Goal: Transaction & Acquisition: Obtain resource

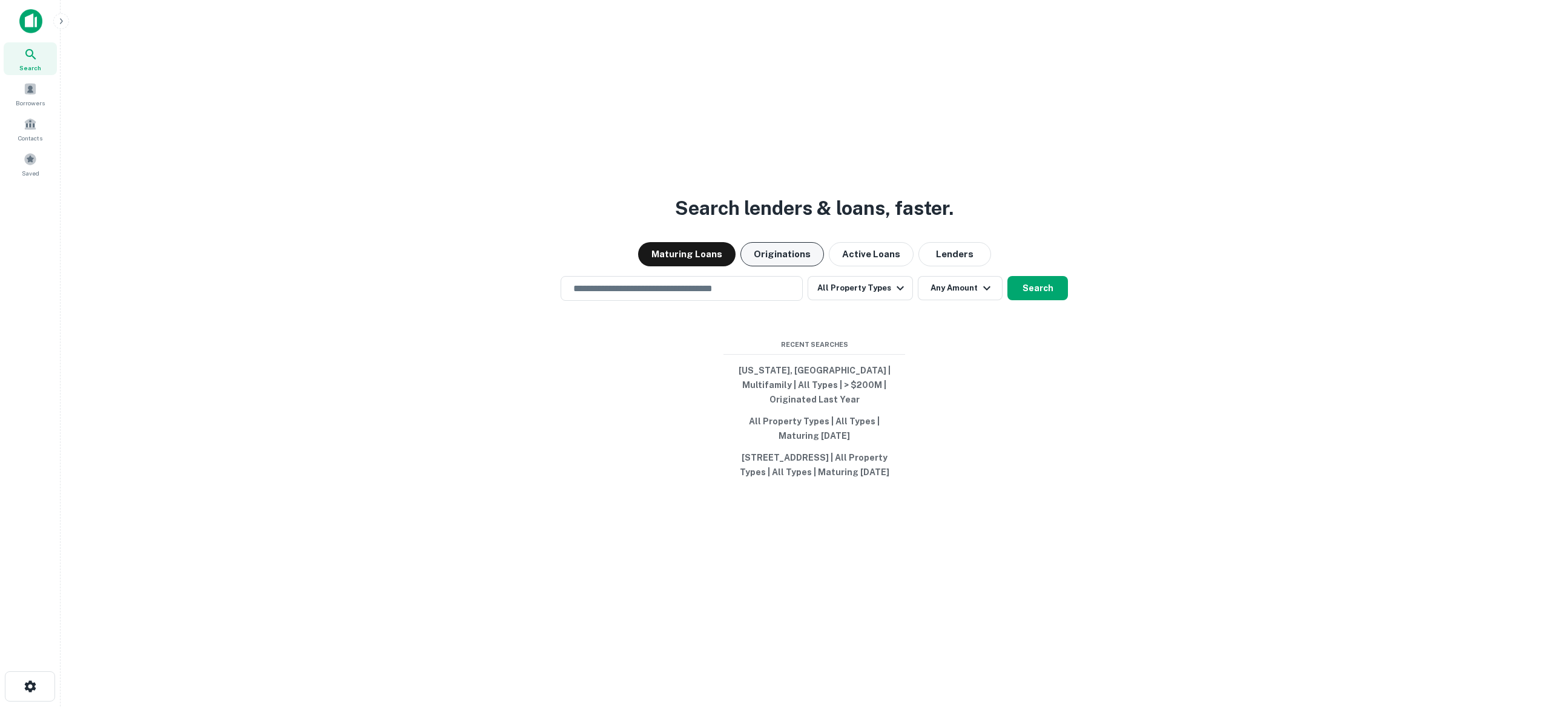
scroll to position [3, 1]
click at [777, 261] on button "Originations" at bounding box center [781, 252] width 83 height 24
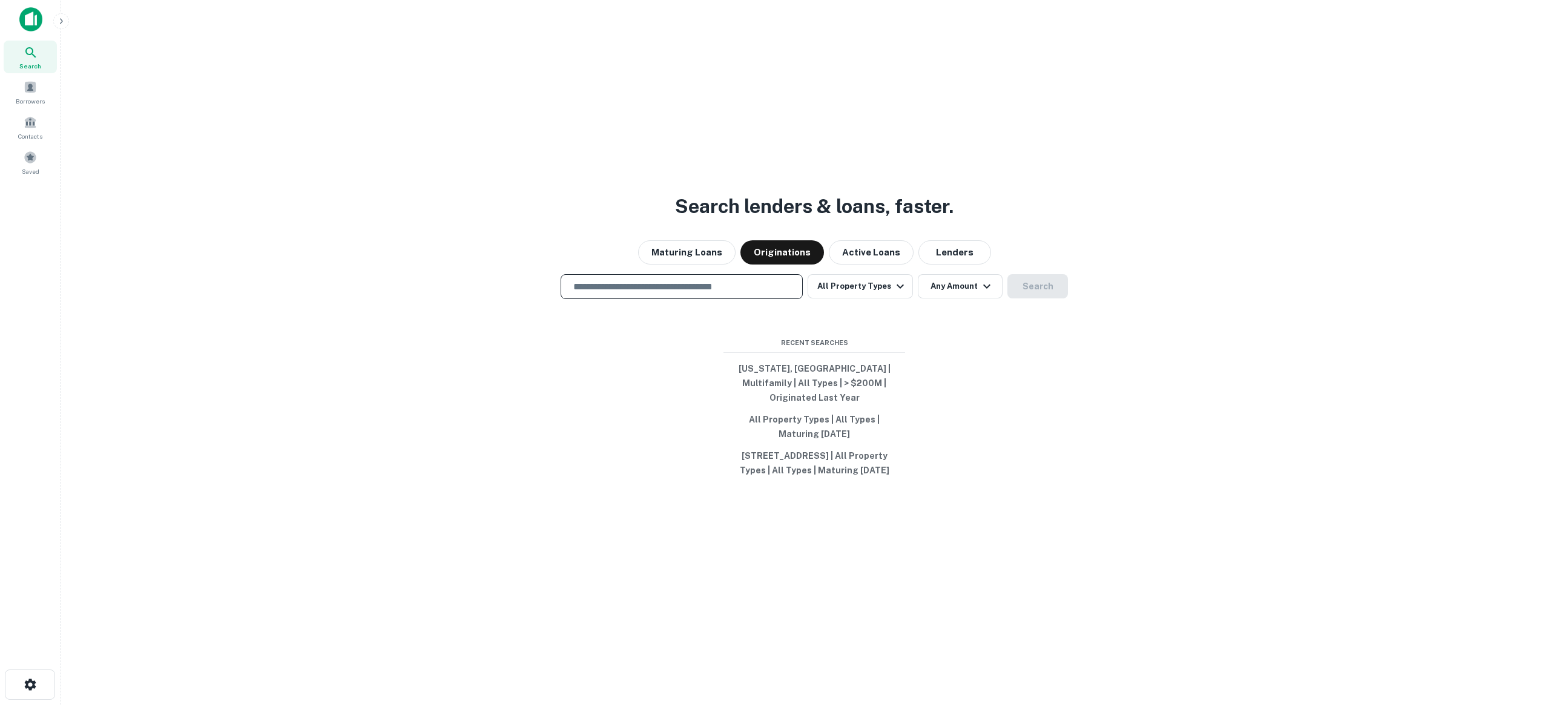
click at [707, 291] on input "text" at bounding box center [681, 286] width 231 height 14
paste input "**********"
type input "**********"
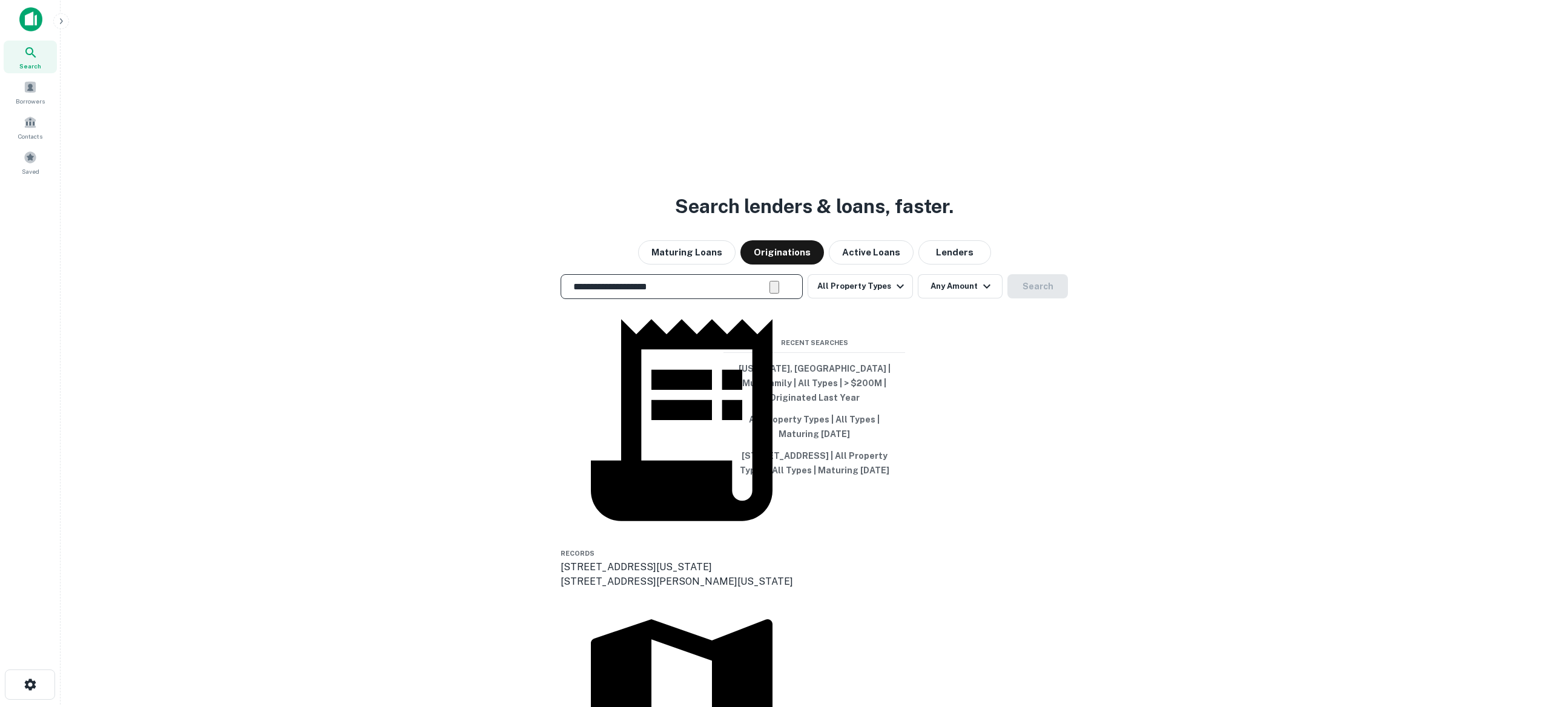
scroll to position [0, 1]
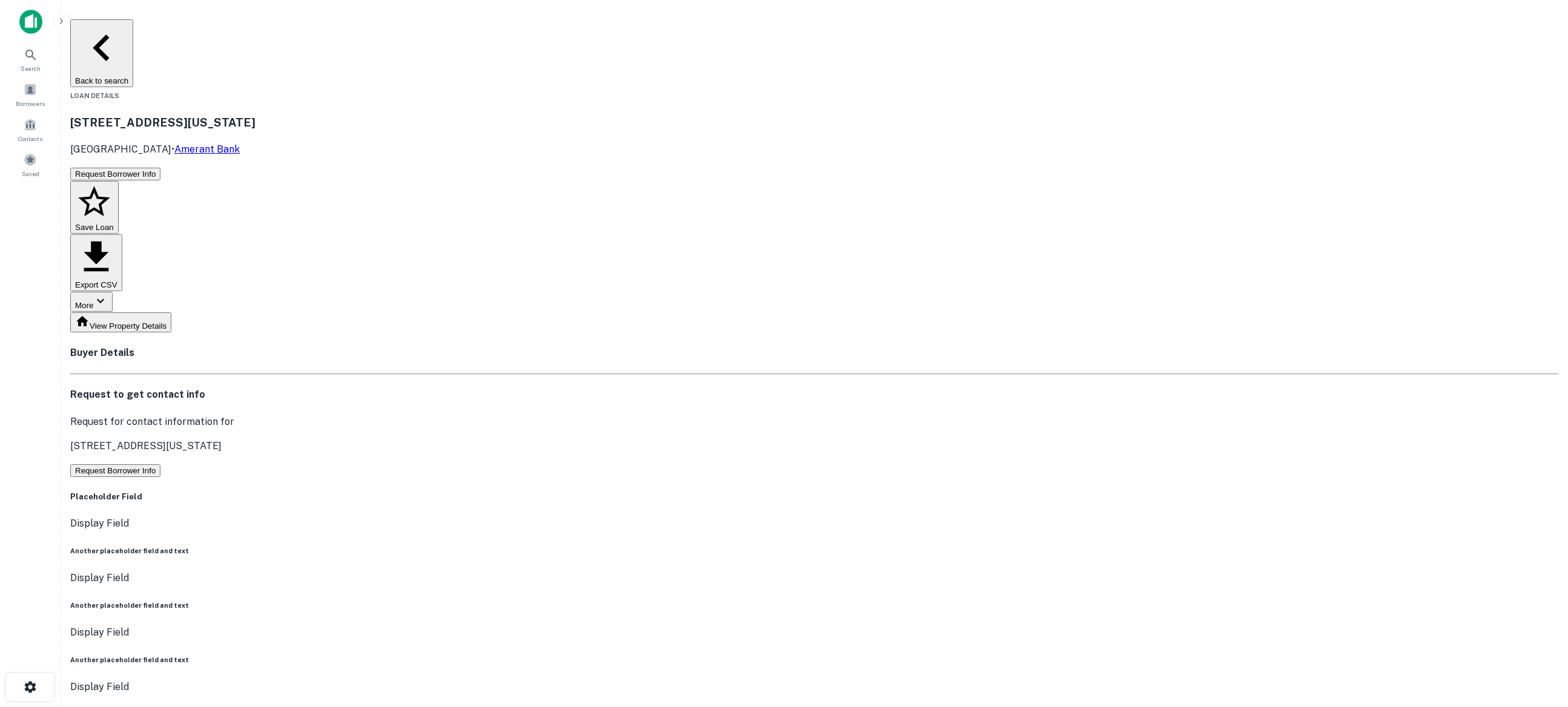
click at [161, 464] on button "Request Borrower Info" at bounding box center [115, 470] width 90 height 13
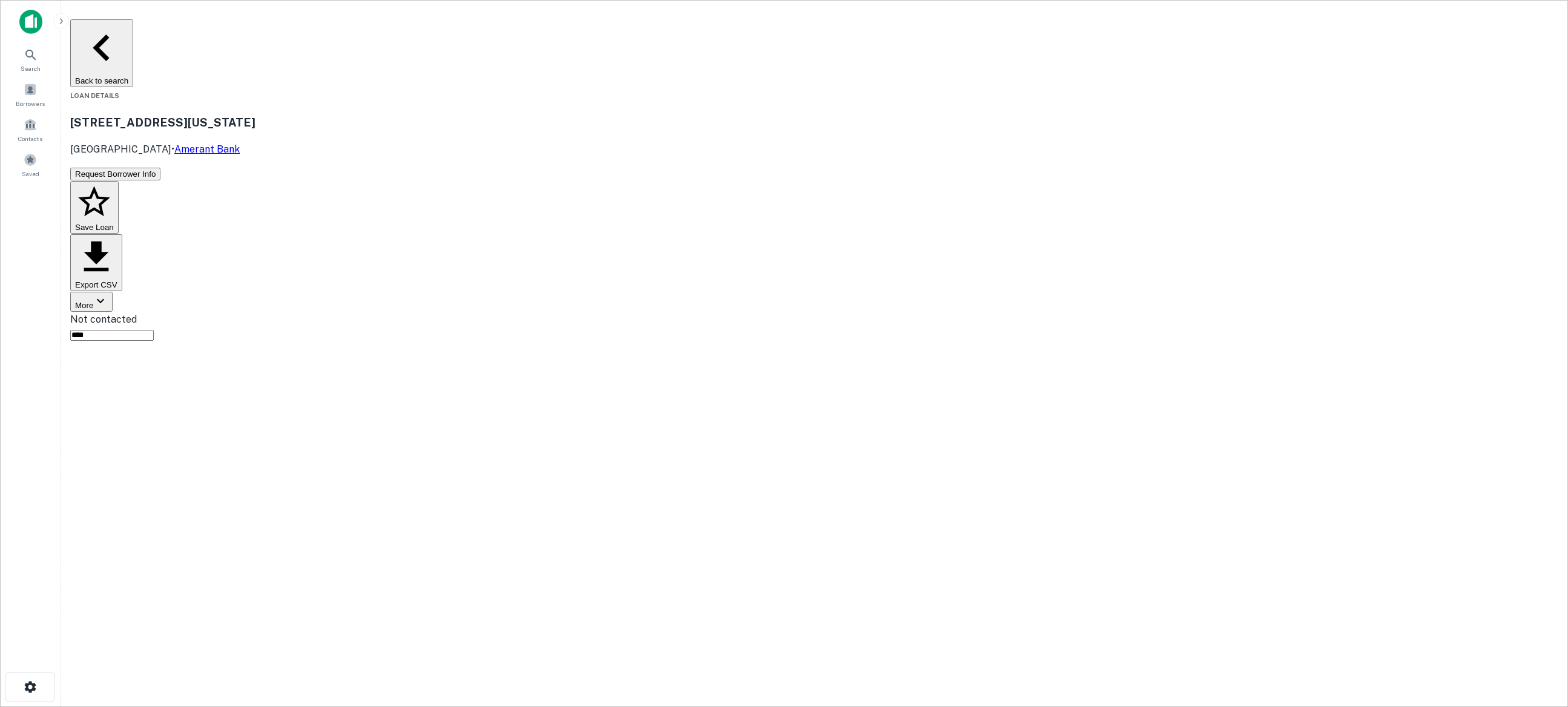
click at [133, 30] on button "Back to search" at bounding box center [101, 53] width 63 height 68
click at [133, 29] on button "Back to search" at bounding box center [101, 53] width 63 height 68
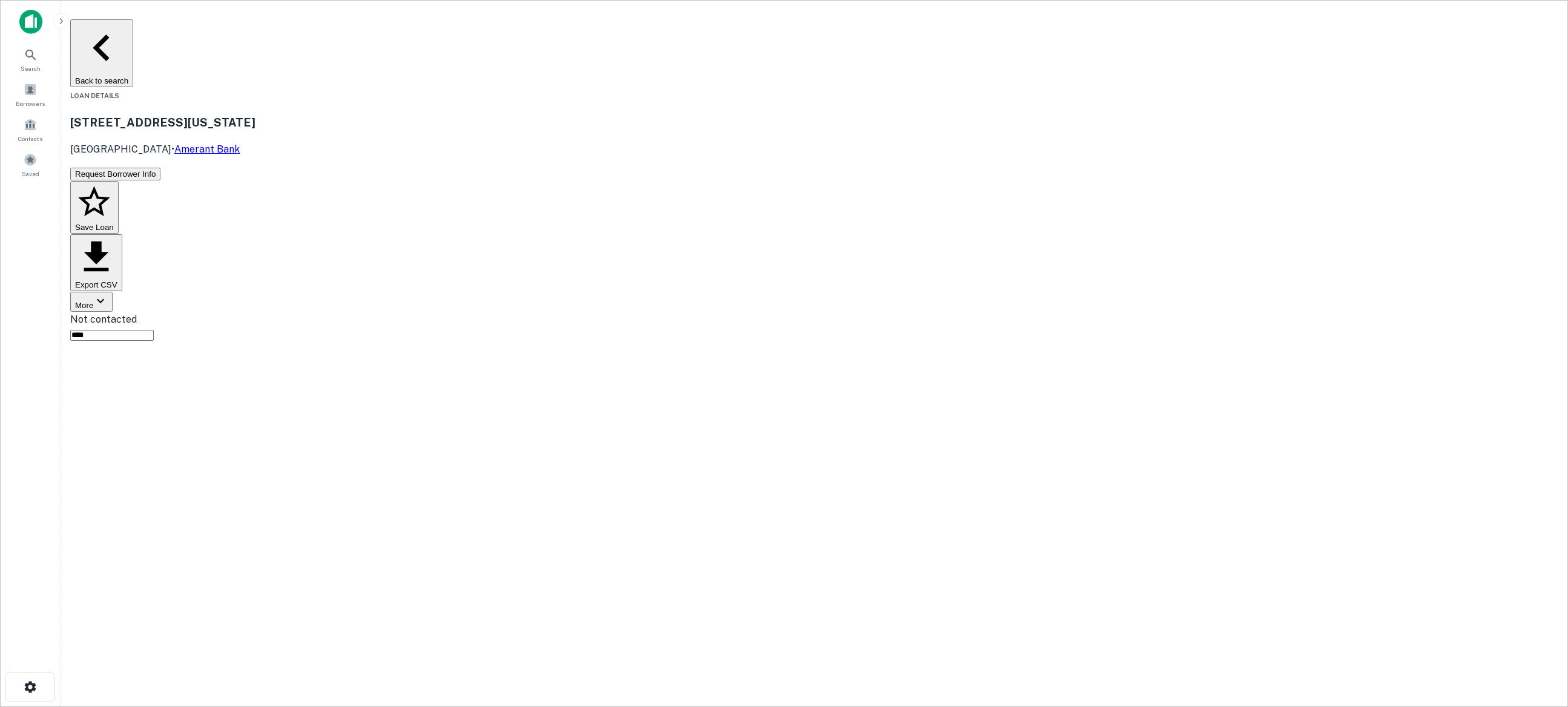
drag, startPoint x: 413, startPoint y: 10, endPoint x: 405, endPoint y: 22, distance: 14.4
click at [413, 11] on main "Back to search Loan Details [STREET_ADDRESS][US_STATE] • Amerant Bank Request B…" at bounding box center [813, 354] width 1507 height 707
click at [133, 24] on button "Back to search" at bounding box center [101, 53] width 63 height 68
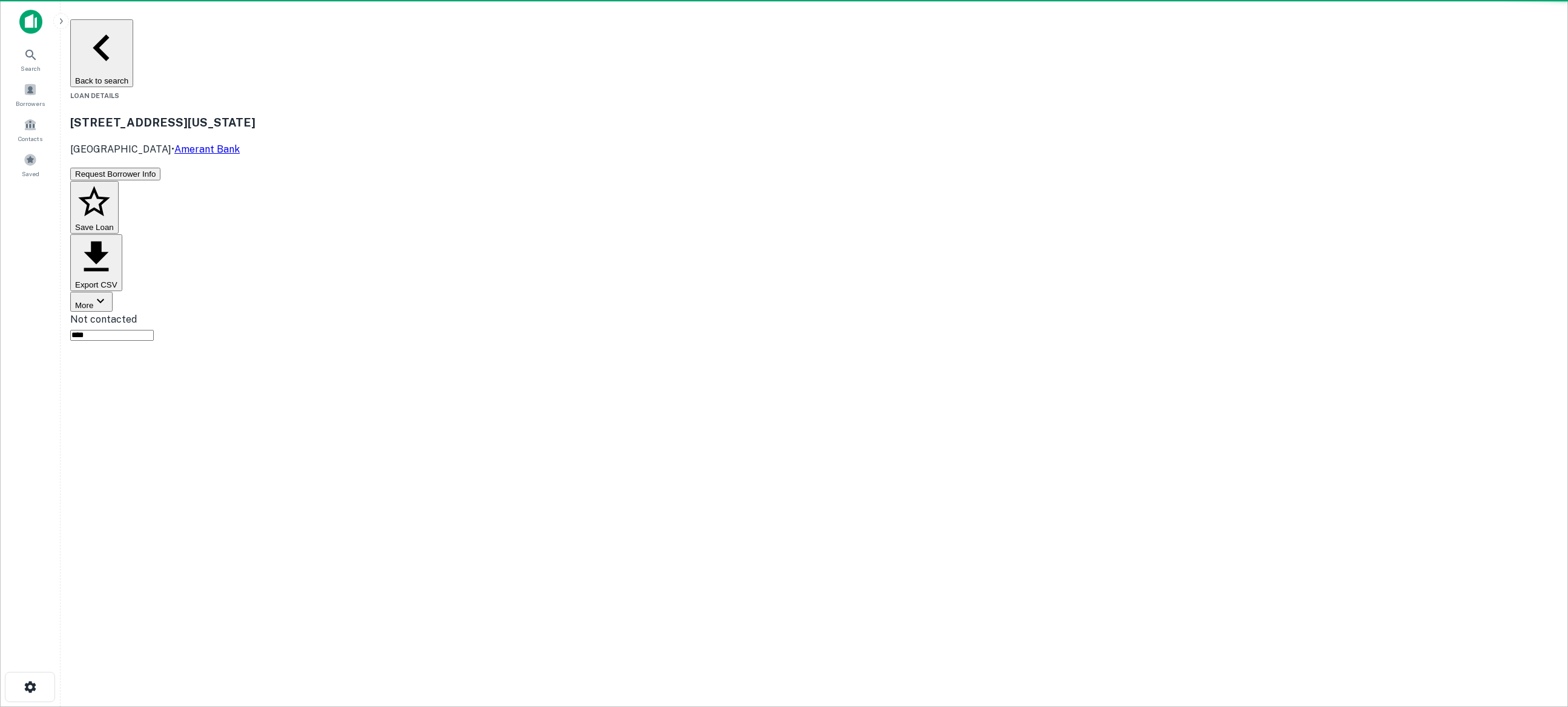
click at [133, 24] on button "Back to search" at bounding box center [101, 53] width 63 height 68
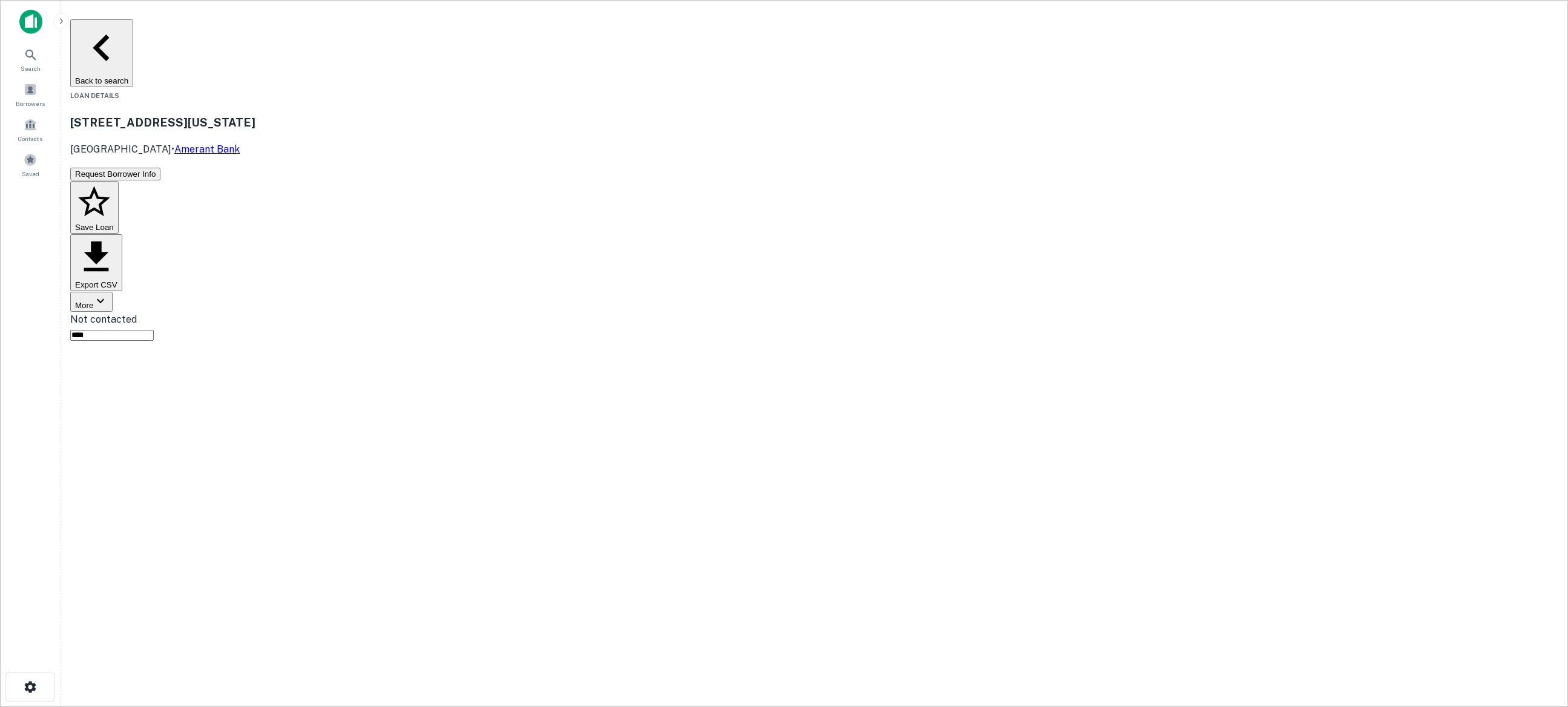
click at [133, 24] on button "Back to search" at bounding box center [101, 53] width 63 height 68
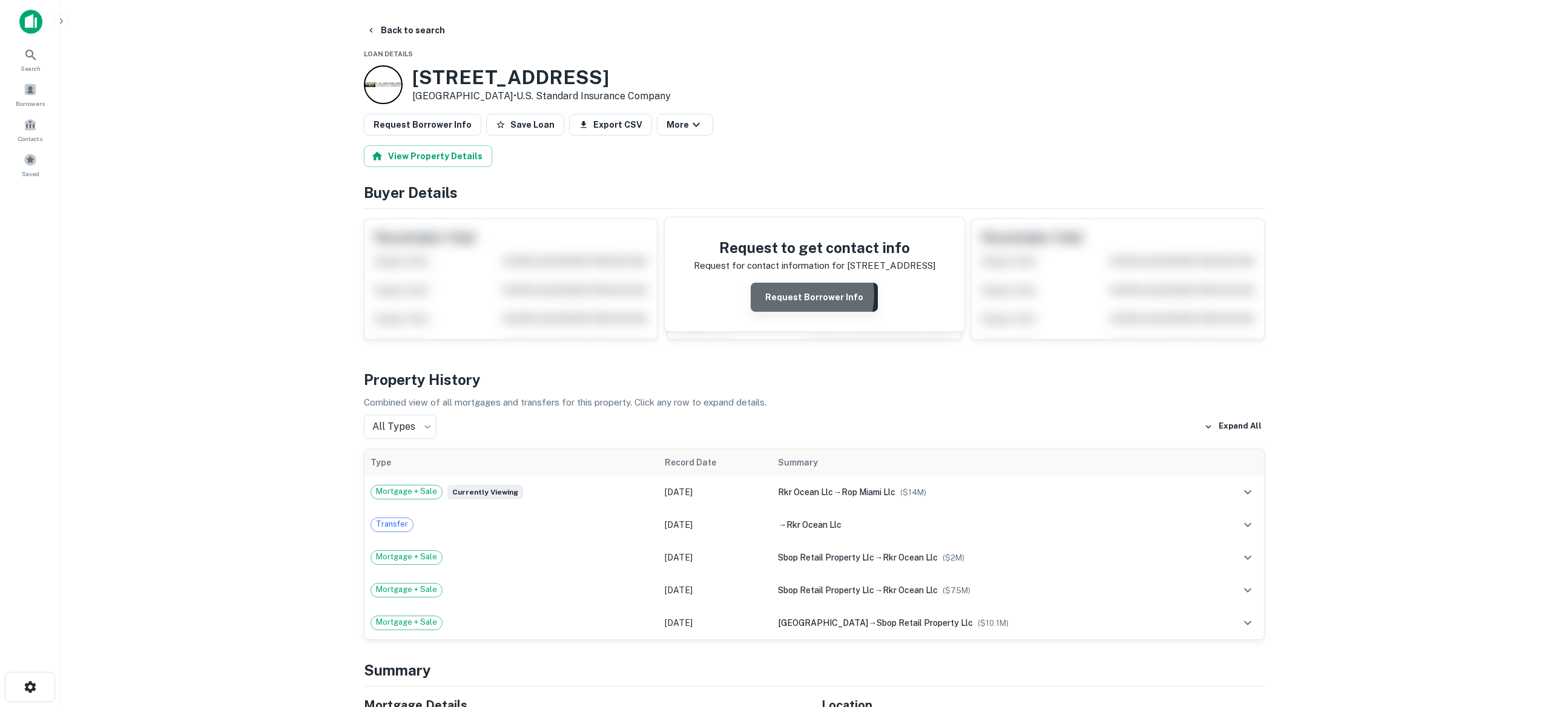
click at [799, 294] on button "Request Borrower Info" at bounding box center [813, 297] width 127 height 29
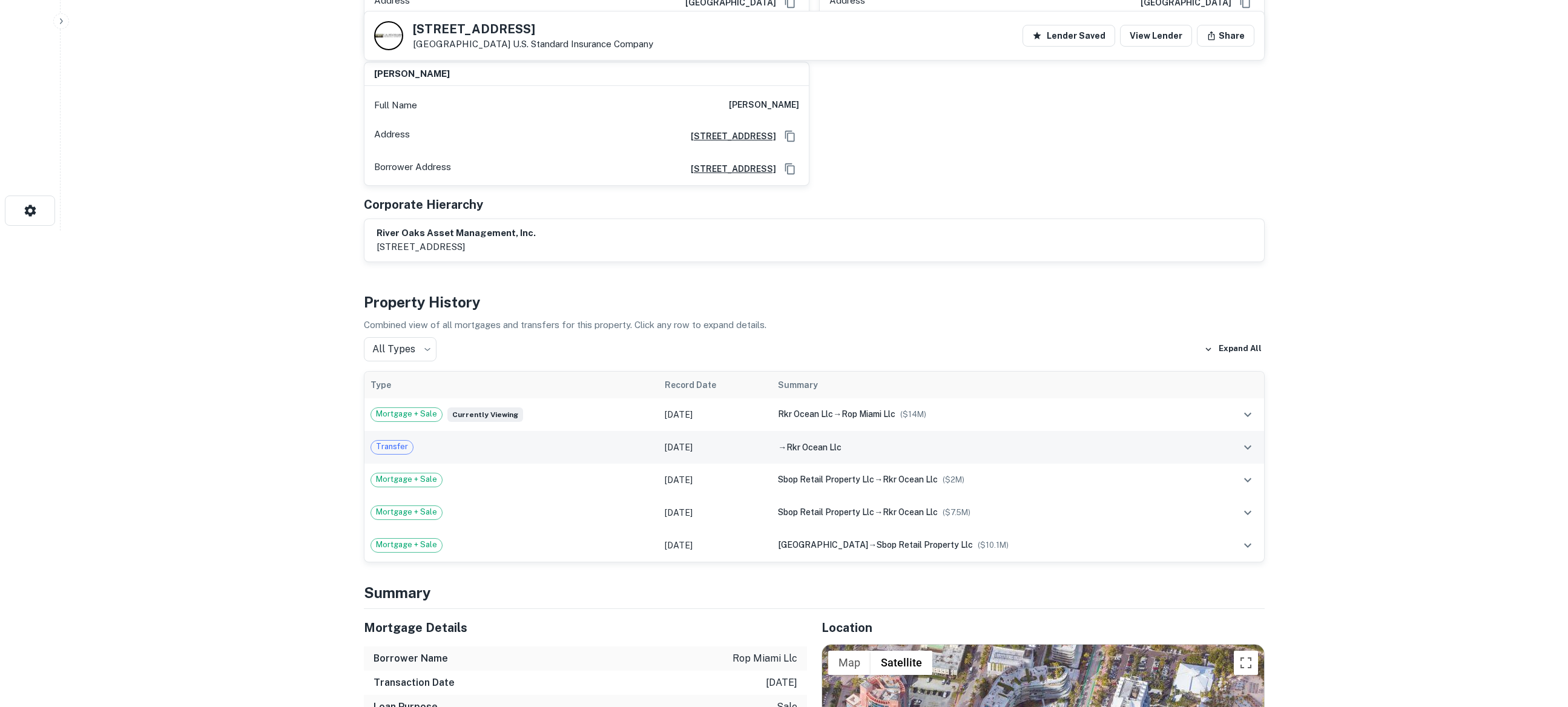
scroll to position [476, 0]
click at [851, 440] on div "→ rkr ocean llc" at bounding box center [988, 447] width 421 height 14
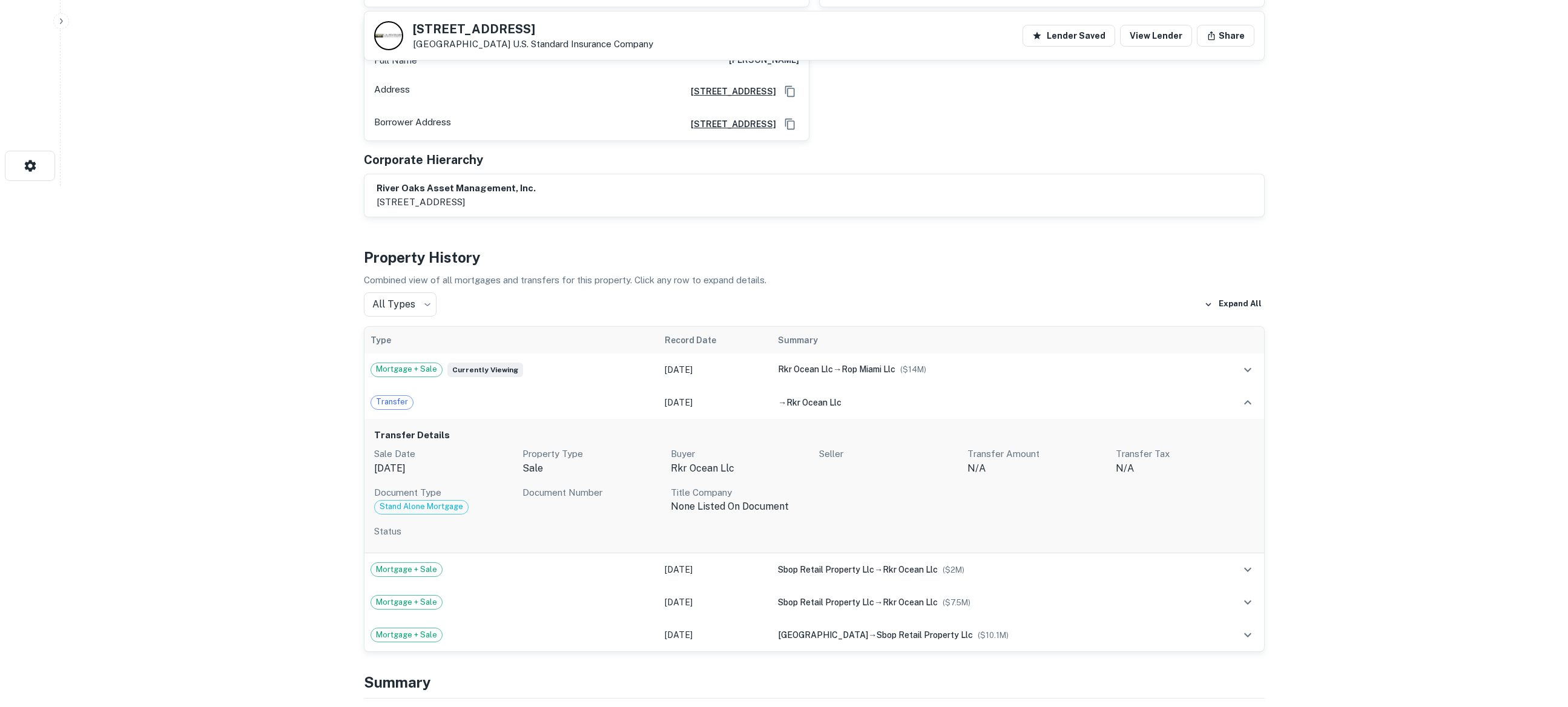
scroll to position [532, 0]
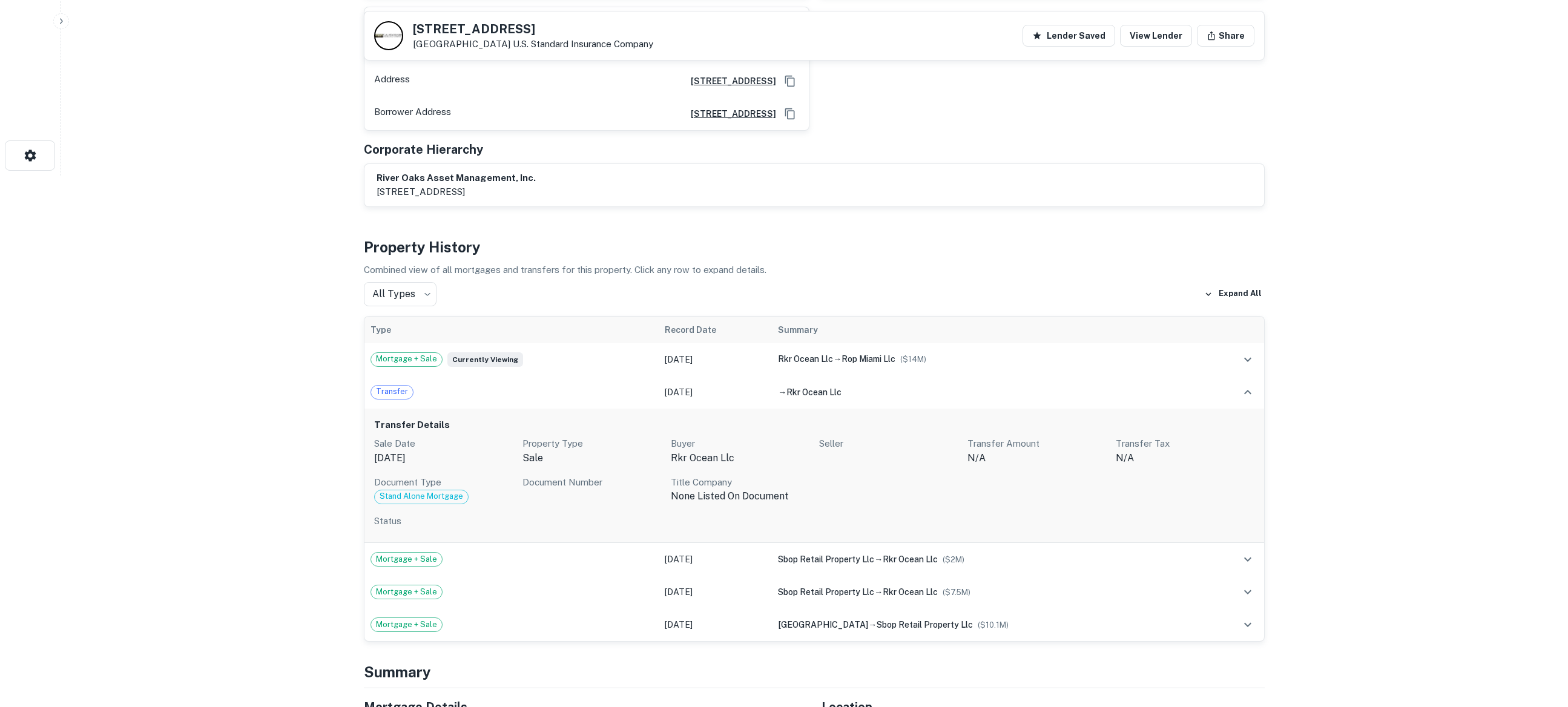
click at [697, 454] on div "Sale Date Apr 23, 2024 Property Type sale Buyer rkr ocean llc Seller Transfer A…" at bounding box center [813, 470] width 880 height 68
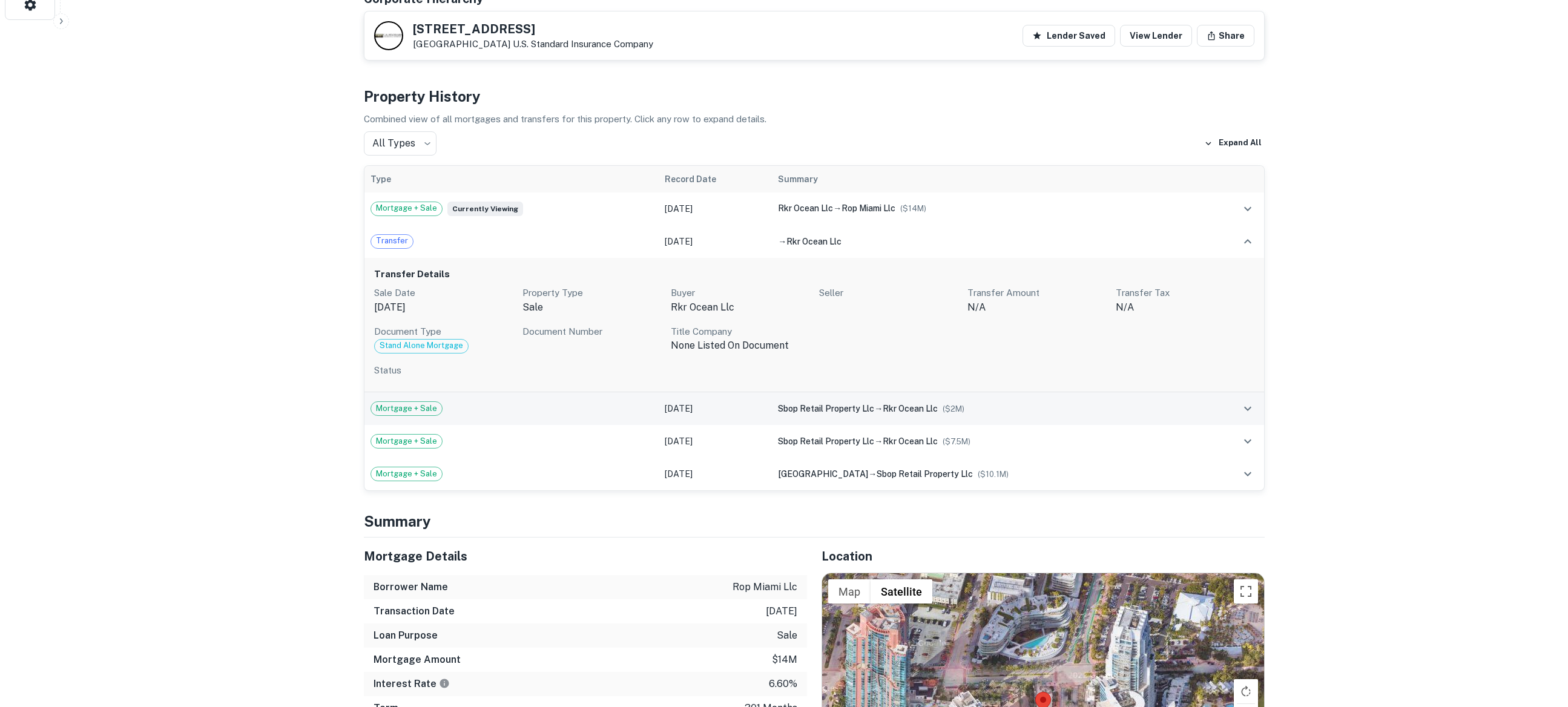
scroll to position [712, 0]
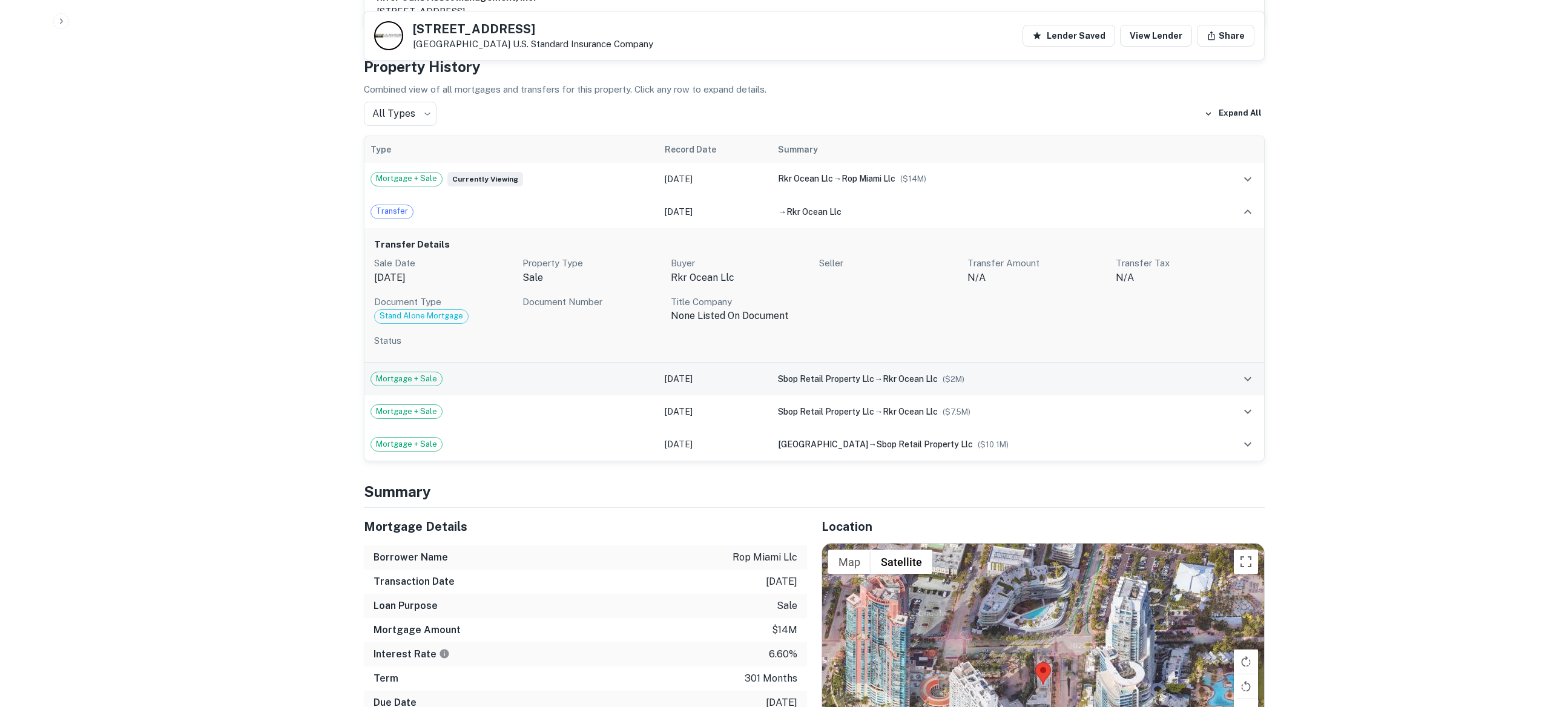
click at [995, 372] on div "sbop retail property llc → rkr ocean llc ($ 2M )" at bounding box center [988, 378] width 421 height 14
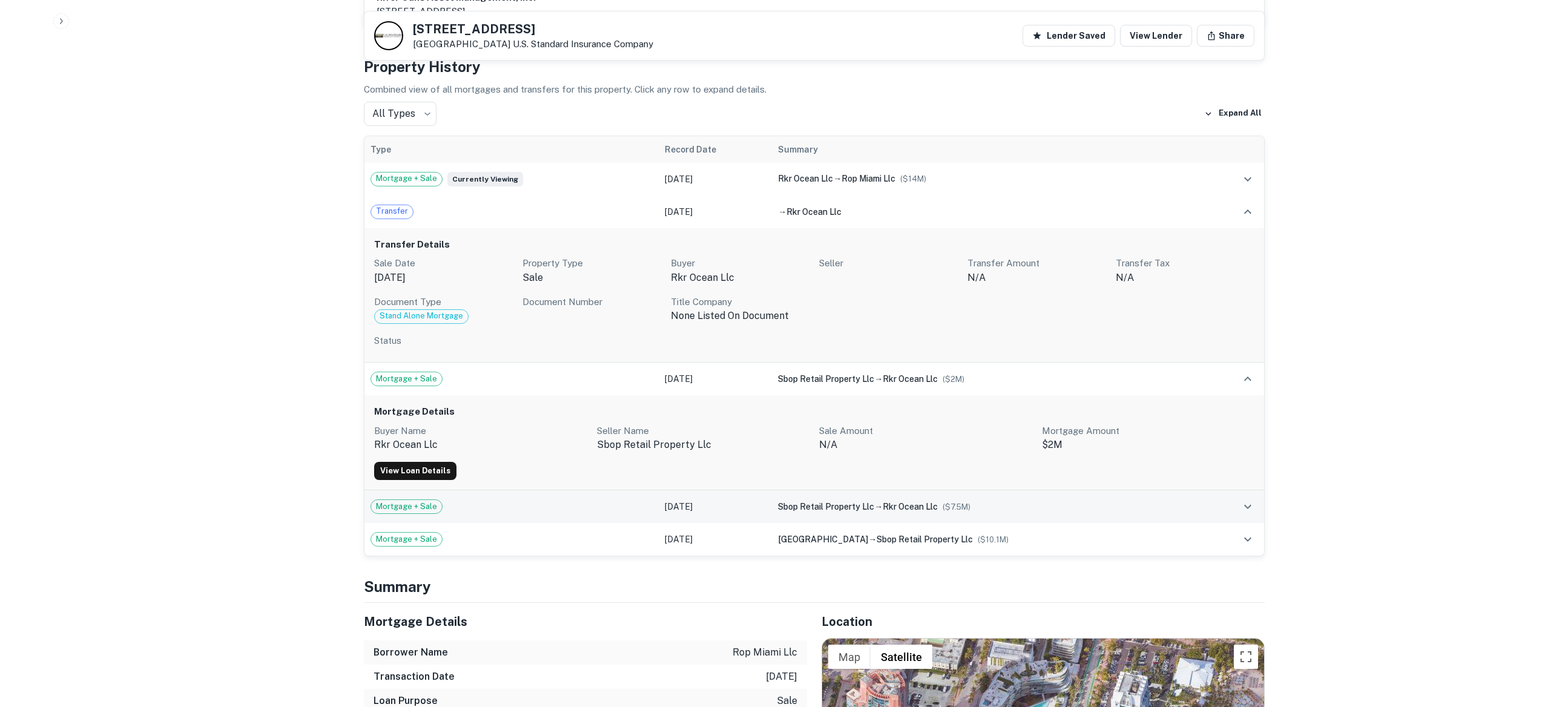
scroll to position [708, 0]
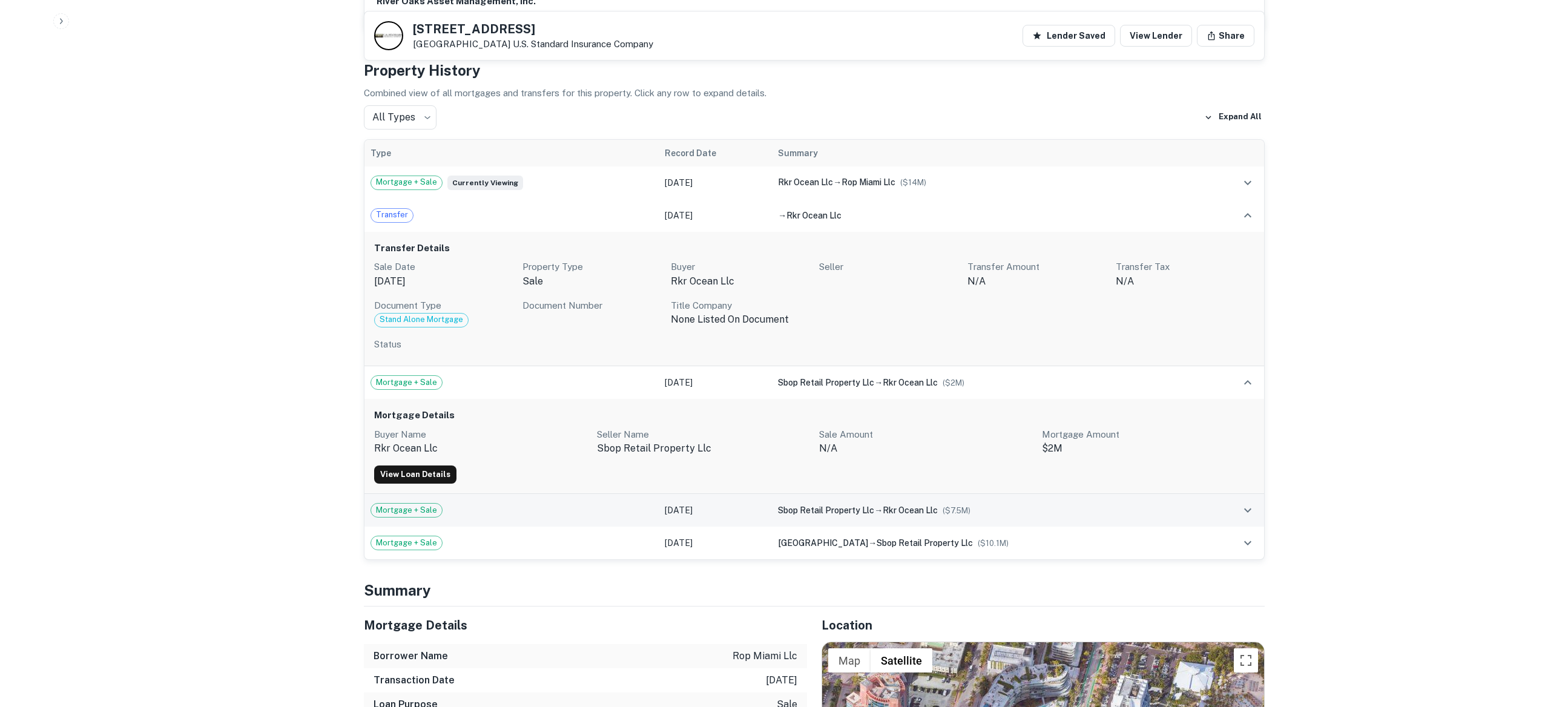
click at [865, 503] on div "sbop retail property llc → rkr ocean llc ($ 7.5M )" at bounding box center [988, 510] width 421 height 14
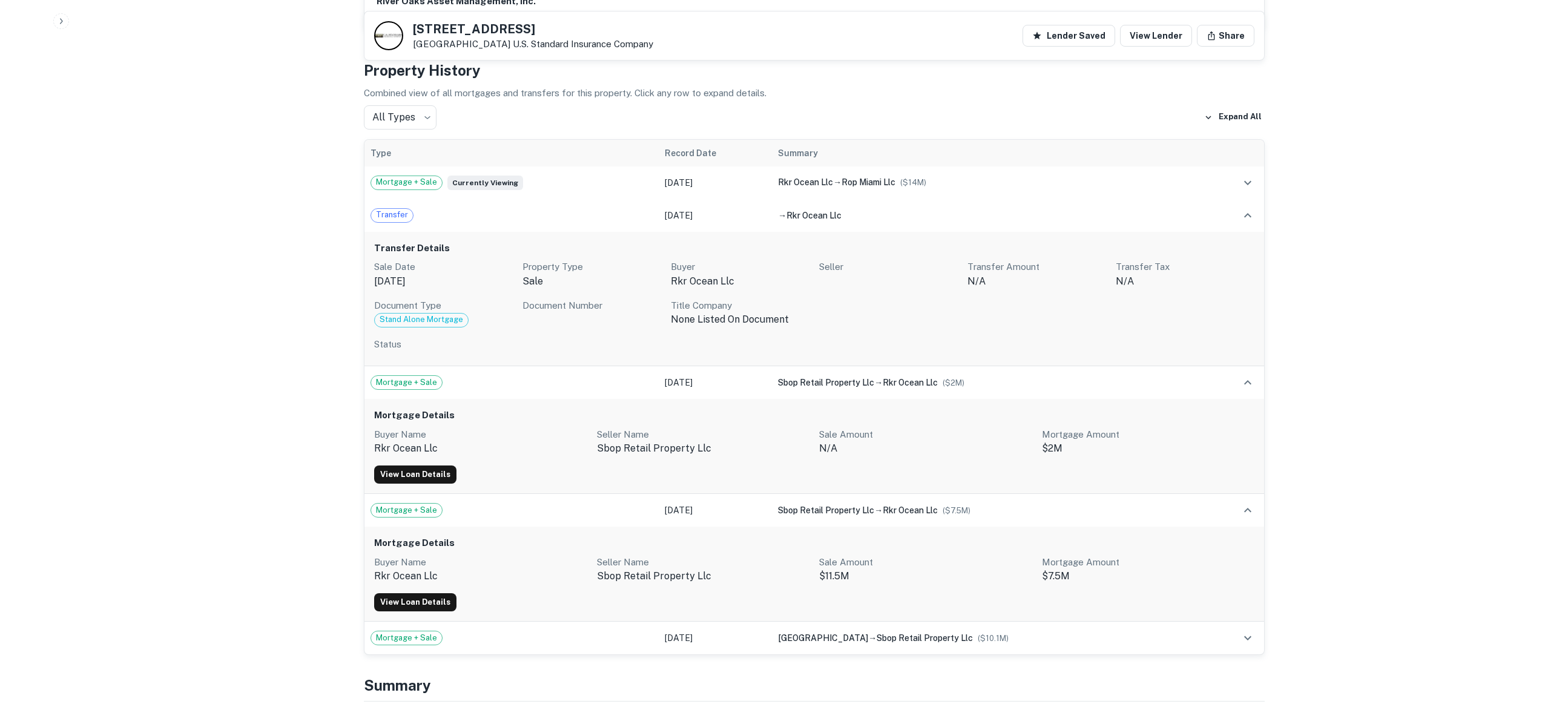
scroll to position [765, 0]
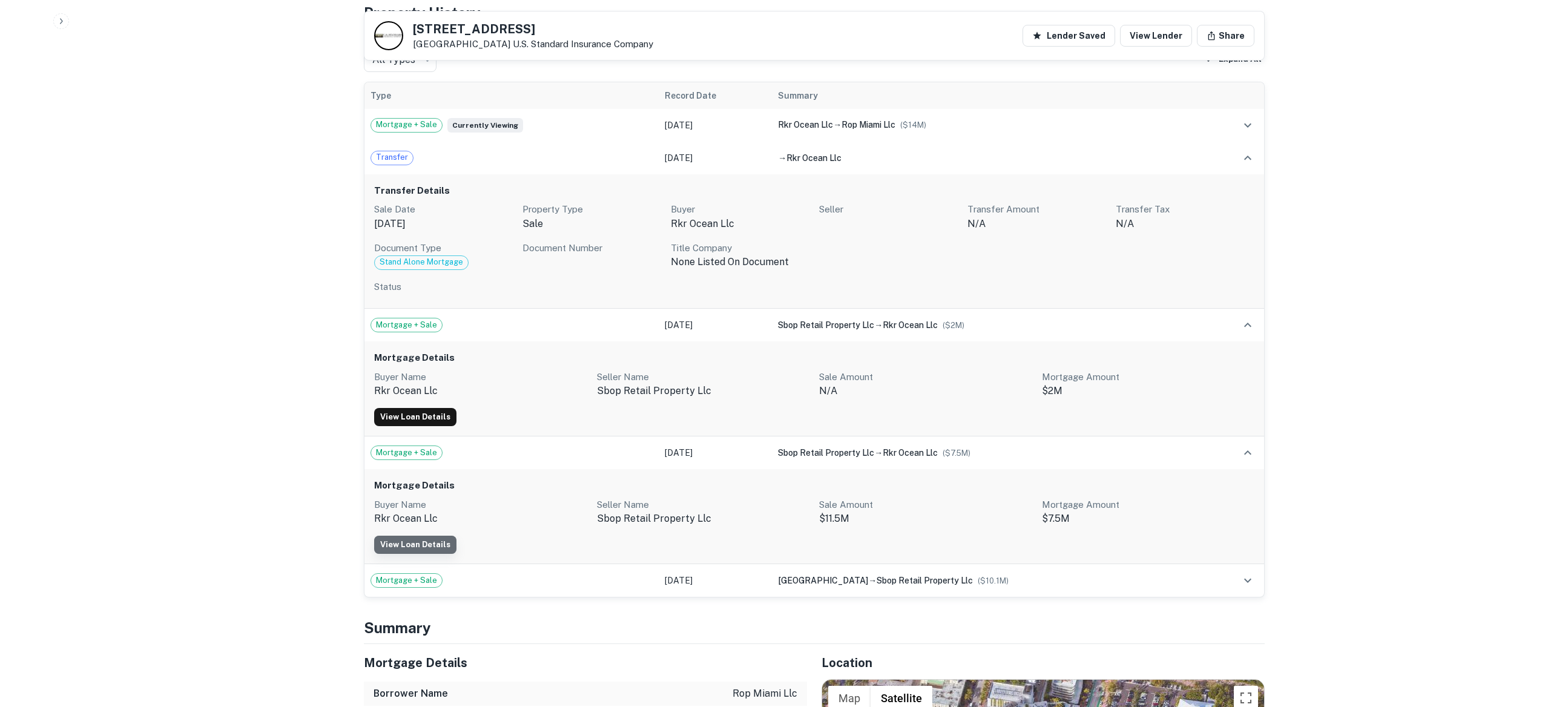
click at [429, 535] on link "View Loan Details" at bounding box center [415, 544] width 82 height 18
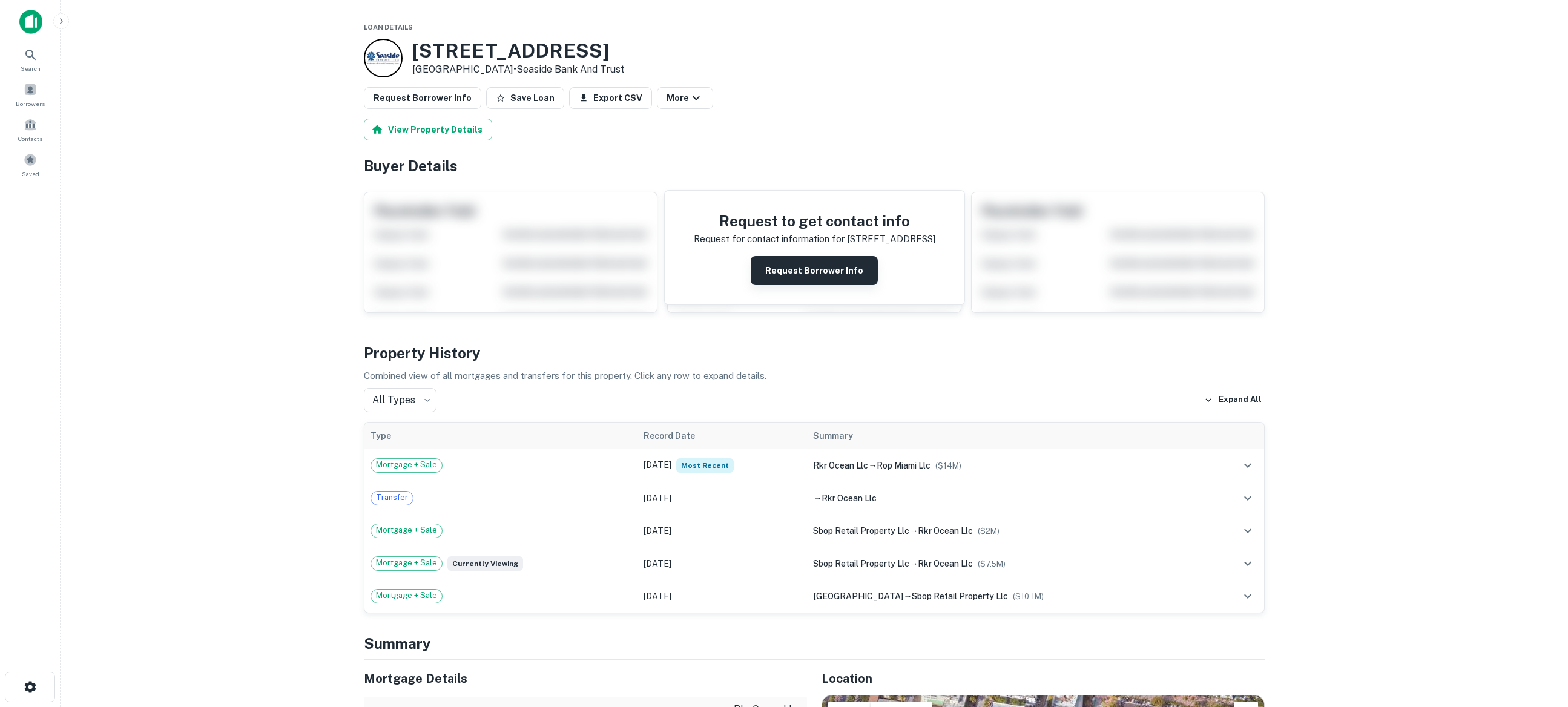
click at [780, 266] on button "Request Borrower Info" at bounding box center [813, 270] width 127 height 29
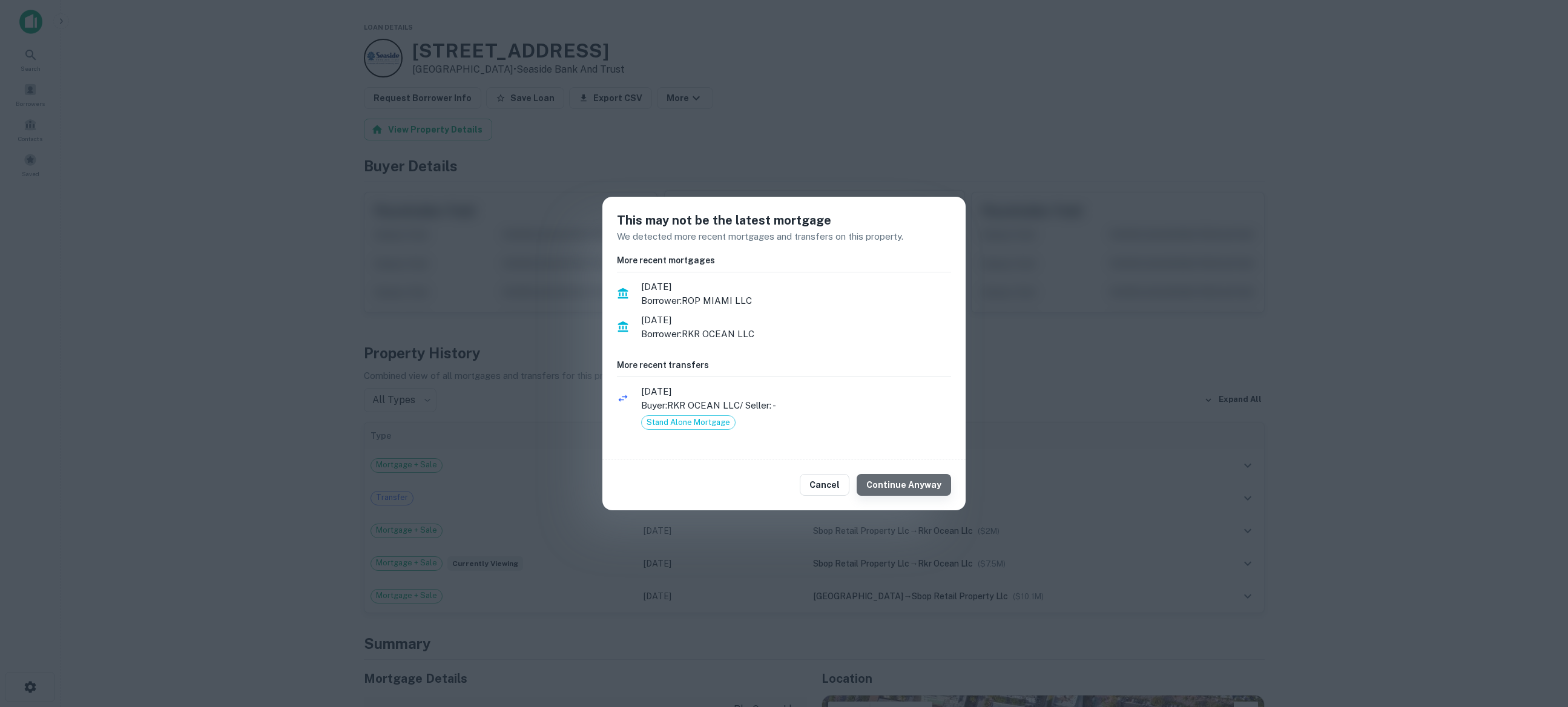
click at [933, 489] on button "Continue Anyway" at bounding box center [903, 485] width 94 height 22
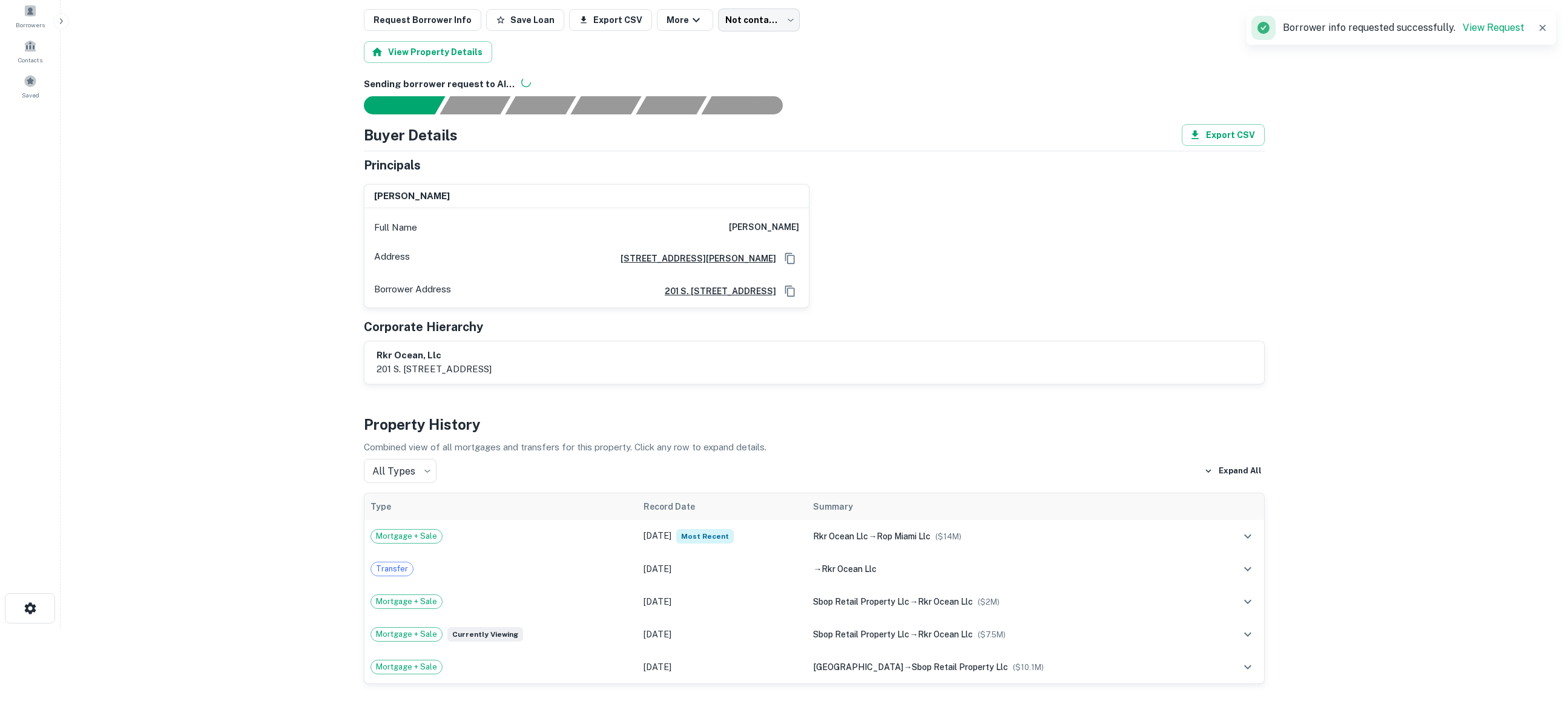
scroll to position [85, 0]
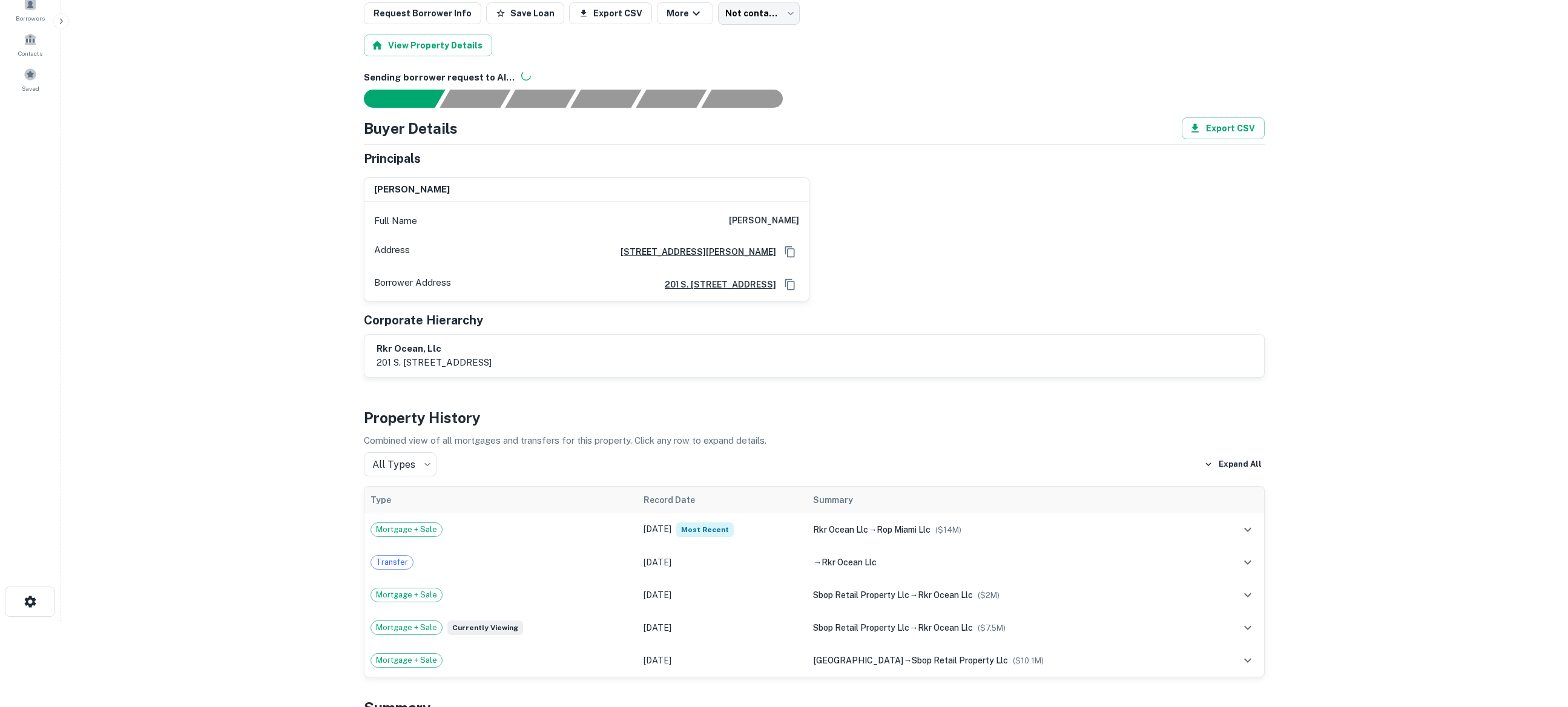
click at [842, 364] on div "rkr ocean, llc 201 s. biscayne blvd., suite 1440, miami, fl, 33131" at bounding box center [814, 355] width 875 height 27
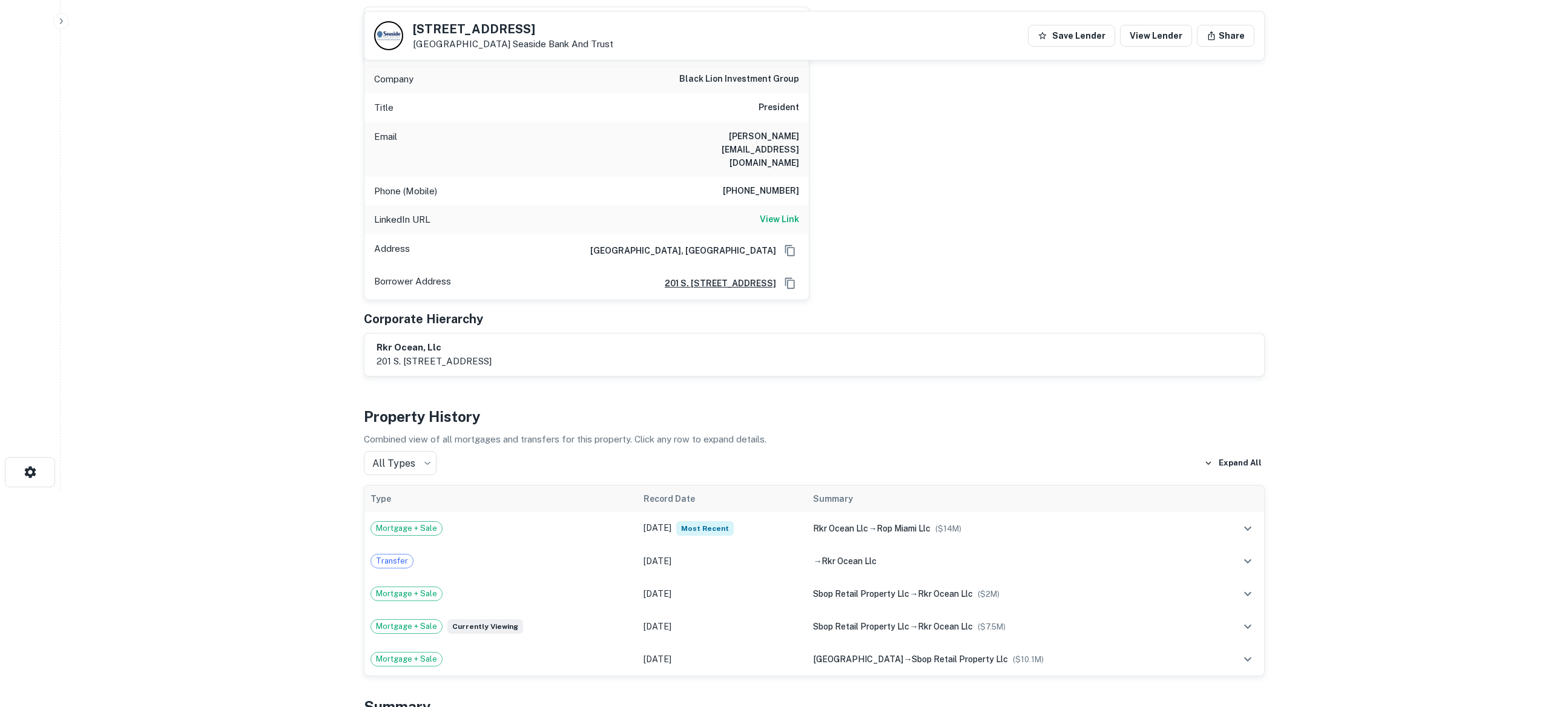
scroll to position [216, 0]
